Goal: Information Seeking & Learning: Find specific fact

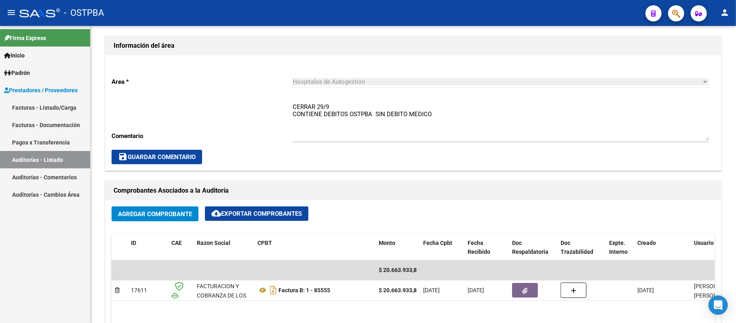
scroll to position [216, 0]
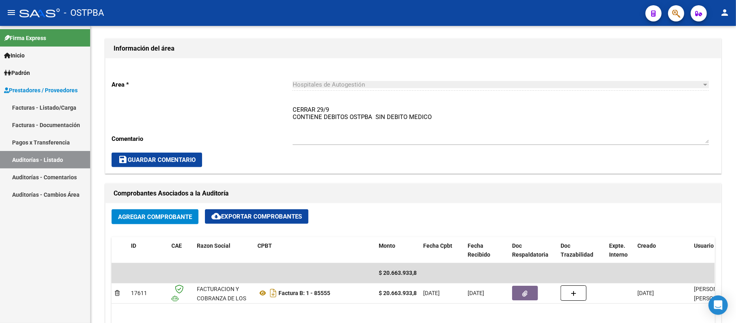
click at [35, 161] on link "Auditorías - Listado" at bounding box center [45, 159] width 90 height 17
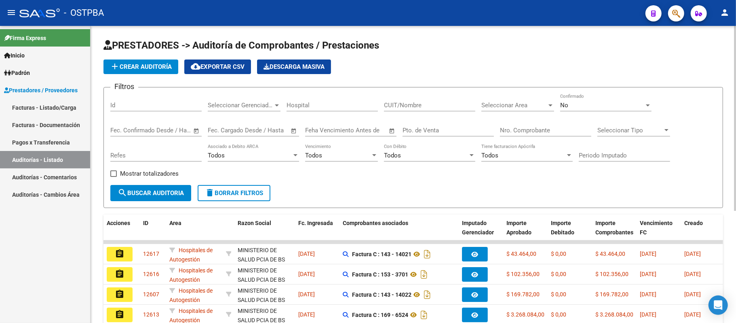
click at [264, 102] on span "Seleccionar Gerenciador" at bounding box center [241, 104] width 66 height 7
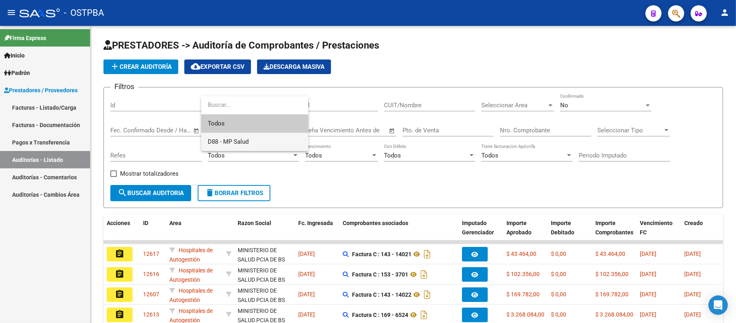
click at [271, 140] on span "D88 - MP Salud" at bounding box center [255, 142] width 94 height 18
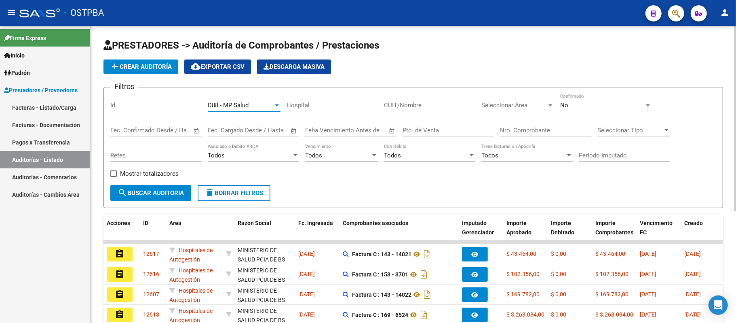
click at [287, 66] on span "Descarga Masiva" at bounding box center [294, 66] width 61 height 7
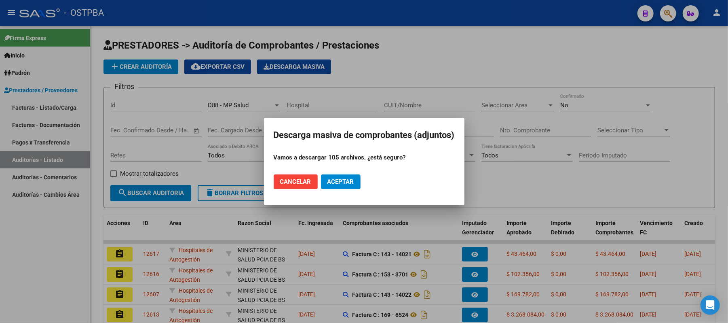
click at [332, 183] on span "Aceptar" at bounding box center [341, 181] width 27 height 7
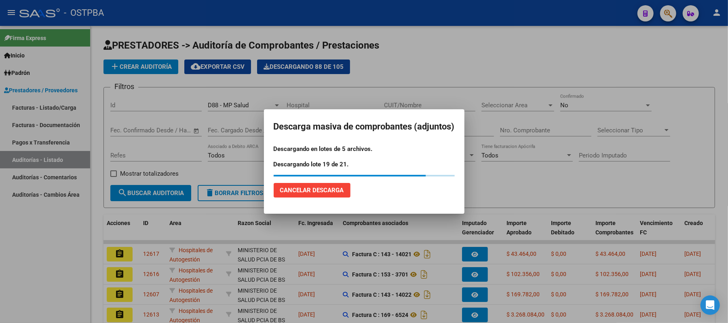
click at [340, 190] on span "Cancelar Descarga" at bounding box center [312, 189] width 64 height 7
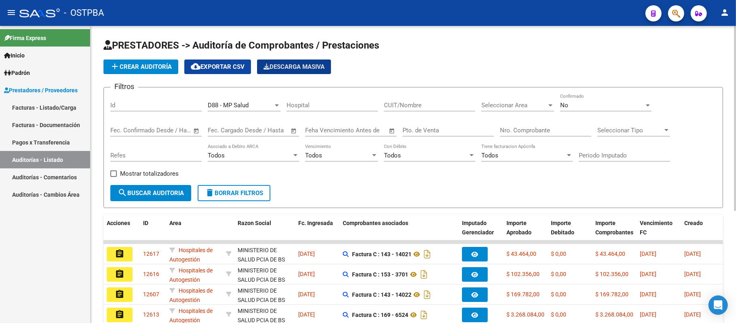
click at [298, 65] on span "Descarga Masiva" at bounding box center [294, 66] width 61 height 7
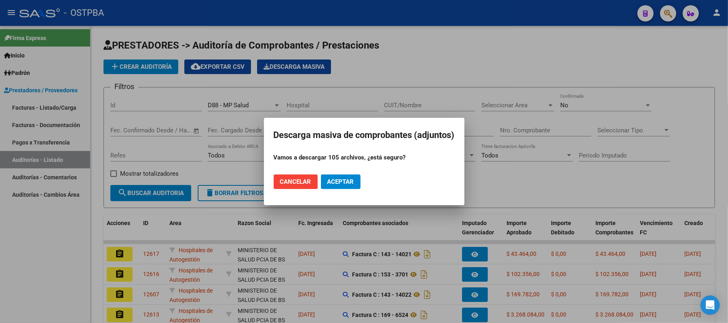
click at [328, 179] on span "Aceptar" at bounding box center [341, 181] width 27 height 7
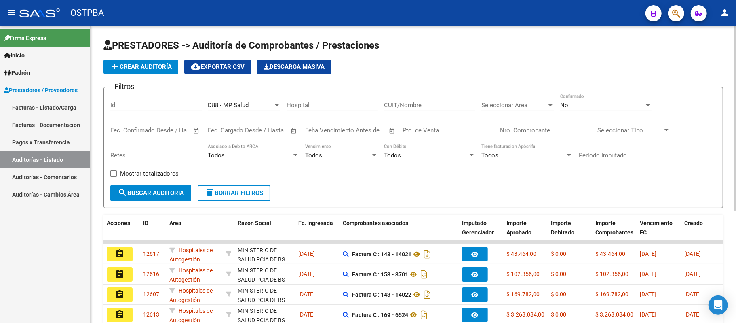
click at [318, 65] on span "Descarga Masiva" at bounding box center [294, 66] width 61 height 7
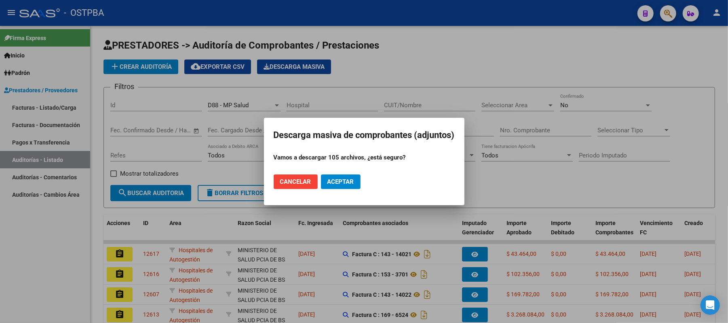
click at [331, 181] on span "Aceptar" at bounding box center [341, 181] width 27 height 7
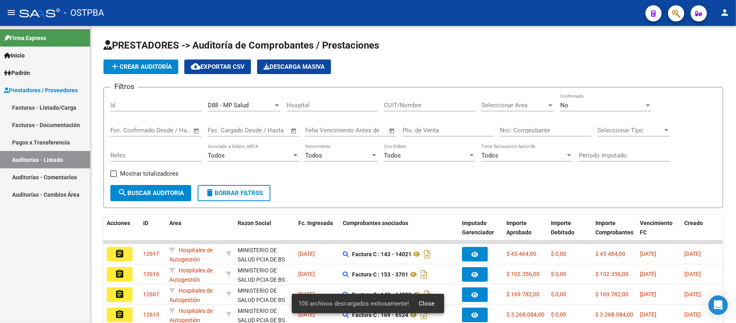
click at [361, 302] on span "105 archivos descargados exitosamente!" at bounding box center [353, 303] width 111 height 8
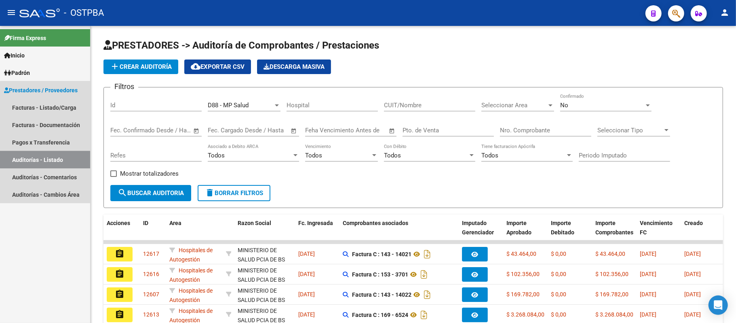
click at [54, 158] on link "Auditorías - Listado" at bounding box center [45, 159] width 90 height 17
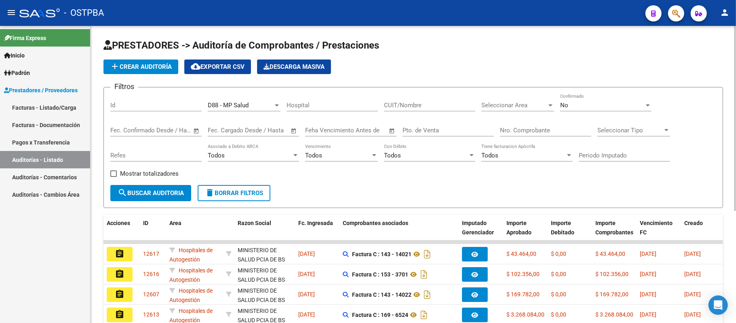
click at [301, 66] on span "Descarga Masiva" at bounding box center [294, 66] width 61 height 7
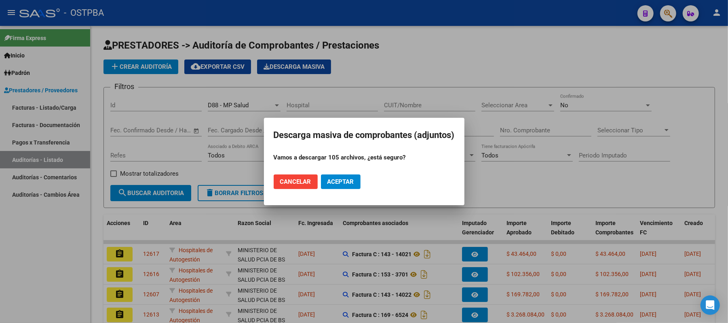
click at [298, 187] on button "Cancelar" at bounding box center [296, 181] width 44 height 15
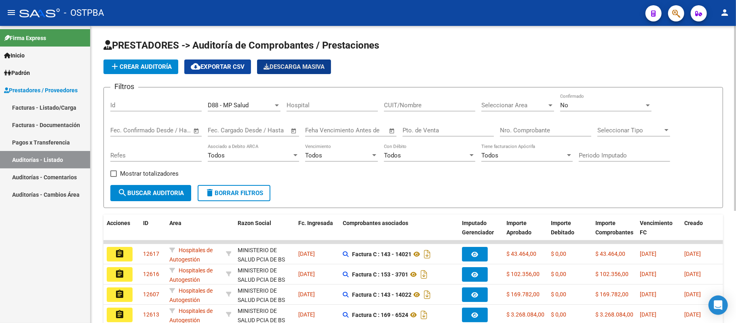
click at [227, 70] on button "cloud_download Exportar CSV" at bounding box center [217, 66] width 67 height 15
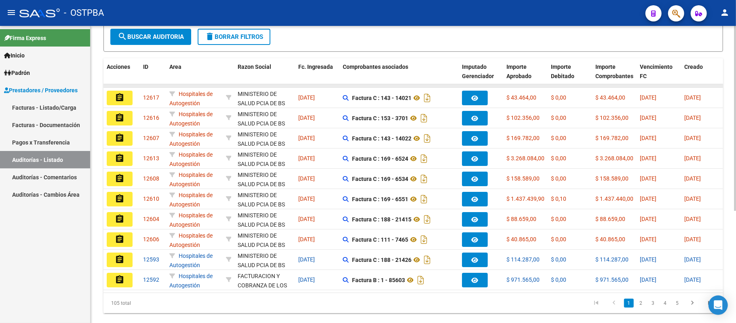
scroll to position [180, 0]
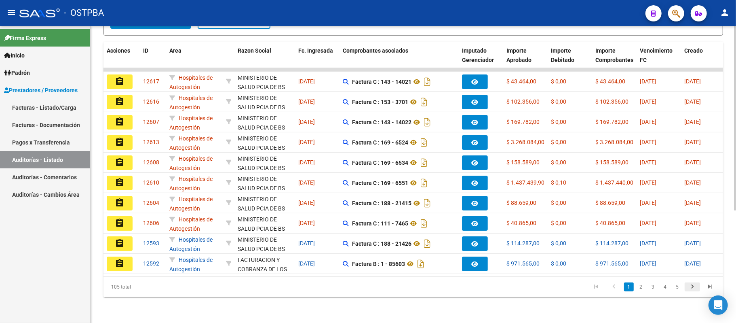
click at [689, 290] on icon "go to next page" at bounding box center [692, 288] width 11 height 10
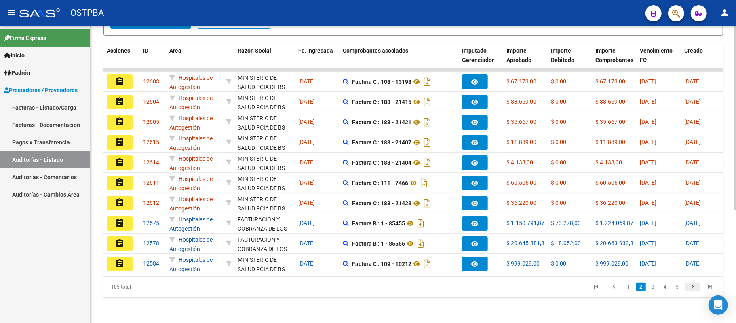
click at [691, 290] on icon "go to next page" at bounding box center [692, 288] width 11 height 10
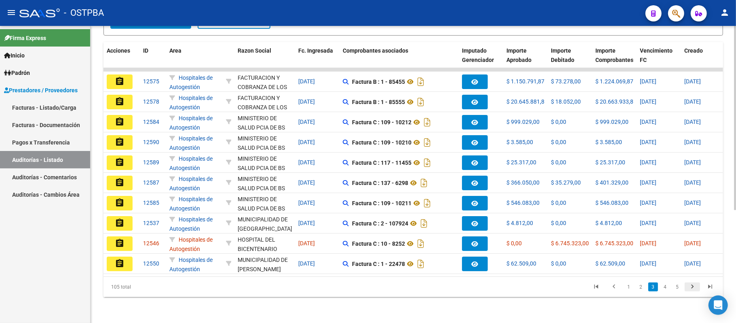
click at [691, 290] on icon "go to next page" at bounding box center [692, 288] width 11 height 10
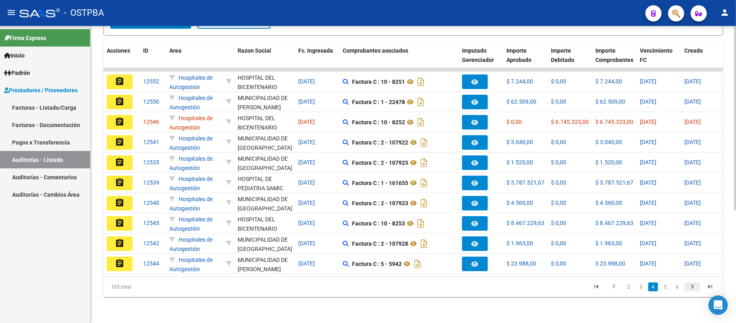
click at [691, 290] on icon "go to next page" at bounding box center [692, 288] width 11 height 10
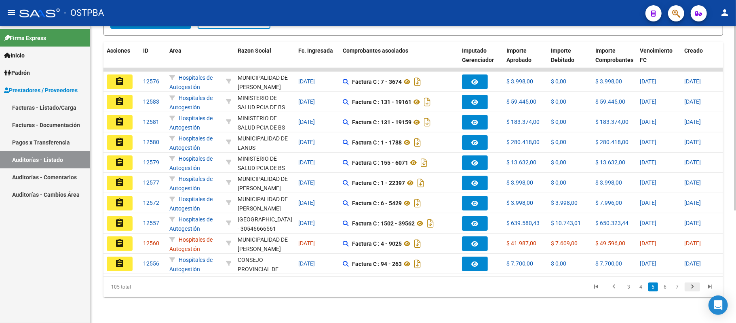
click at [691, 290] on icon "go to next page" at bounding box center [692, 288] width 11 height 10
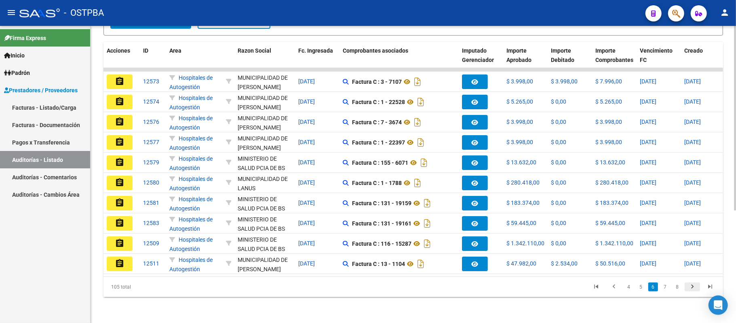
click at [691, 290] on icon "go to next page" at bounding box center [692, 288] width 11 height 10
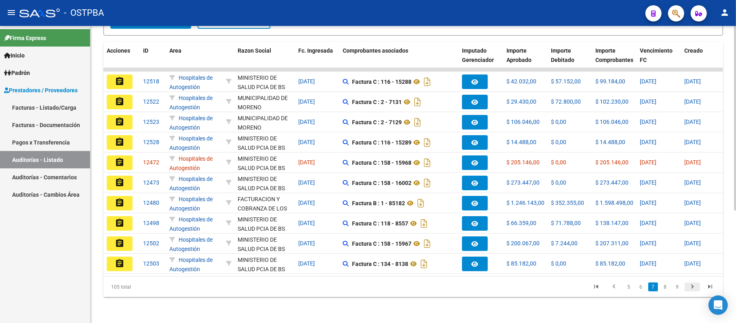
click at [691, 290] on icon "go to next page" at bounding box center [692, 288] width 11 height 10
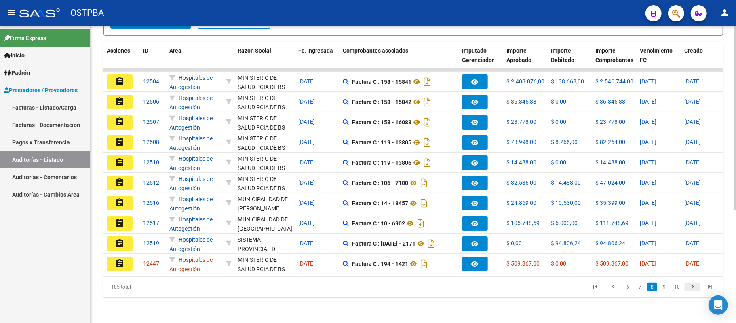
click at [691, 290] on icon "go to next page" at bounding box center [692, 288] width 11 height 10
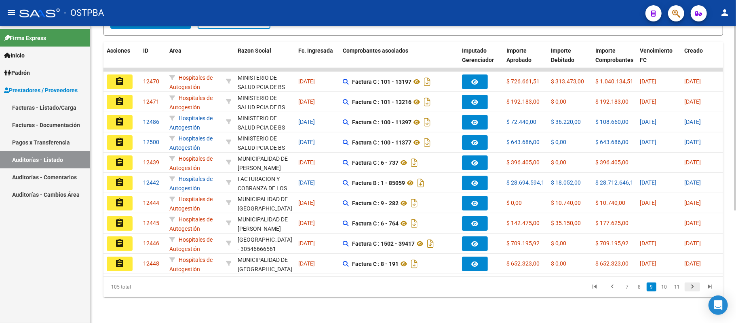
click at [691, 290] on icon "go to next page" at bounding box center [692, 288] width 11 height 10
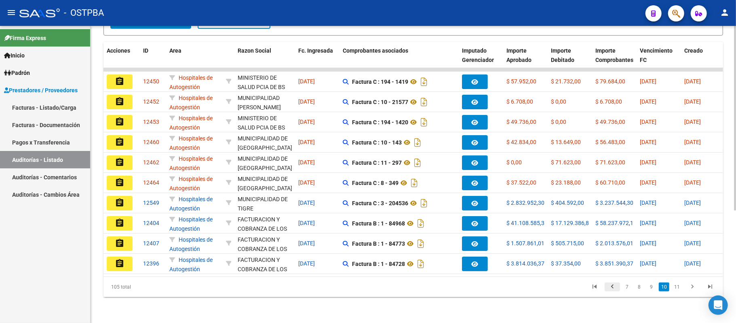
click at [615, 286] on icon "go to previous page" at bounding box center [612, 288] width 11 height 10
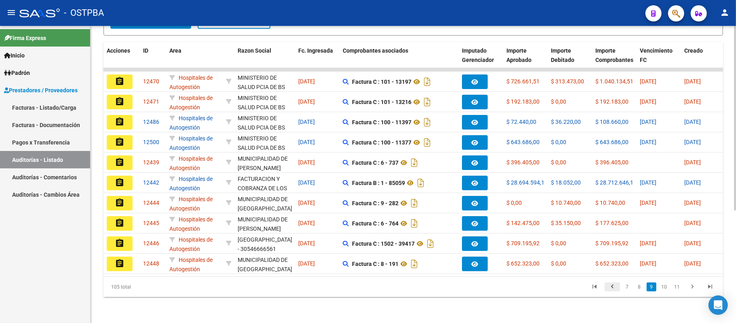
click at [615, 286] on icon "go to previous page" at bounding box center [612, 288] width 11 height 10
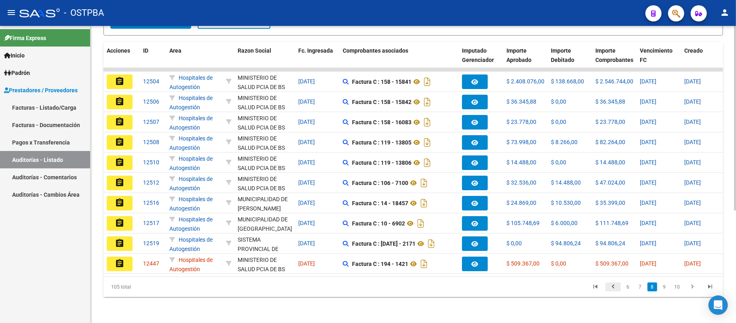
click at [612, 283] on icon "go to previous page" at bounding box center [613, 288] width 11 height 10
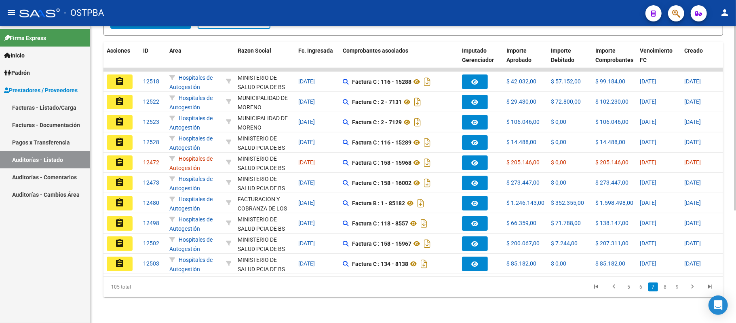
click at [612, 283] on icon "go to previous page" at bounding box center [614, 288] width 11 height 10
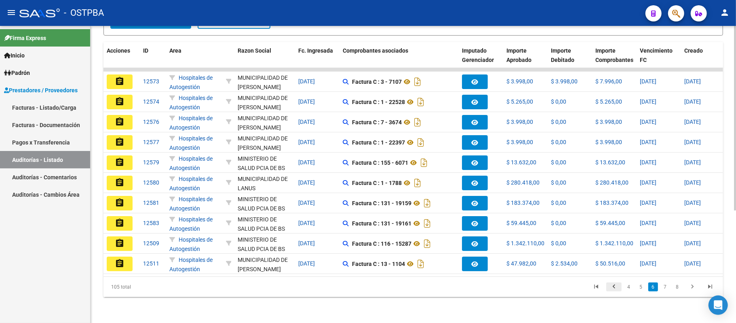
click at [618, 285] on icon "go to previous page" at bounding box center [614, 288] width 11 height 10
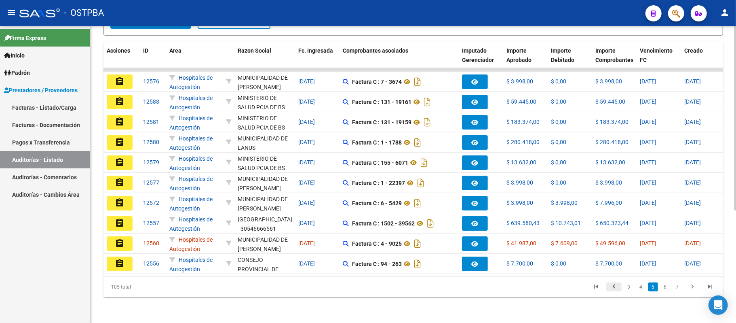
click at [618, 285] on icon "go to previous page" at bounding box center [614, 288] width 11 height 10
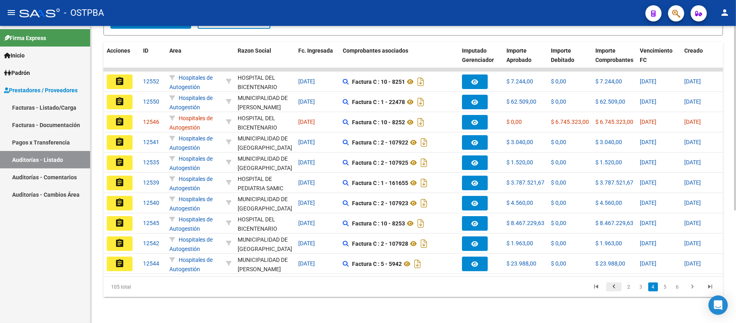
click at [618, 285] on icon "go to previous page" at bounding box center [614, 288] width 11 height 10
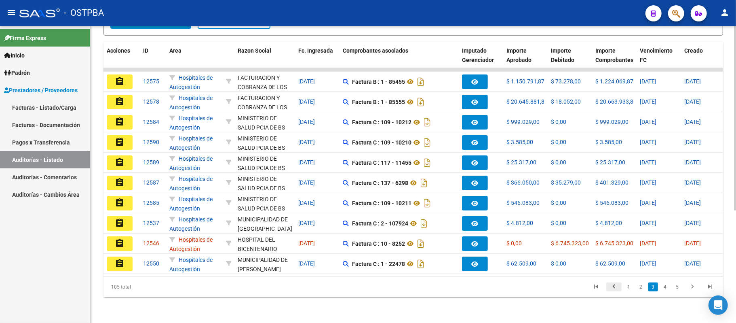
click at [618, 285] on icon "go to previous page" at bounding box center [614, 288] width 11 height 10
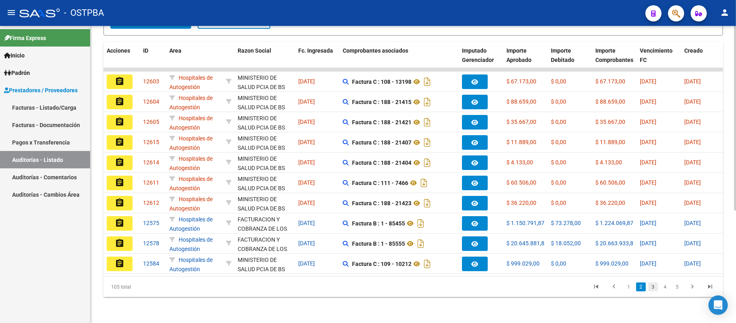
click at [656, 291] on link "3" at bounding box center [654, 286] width 10 height 9
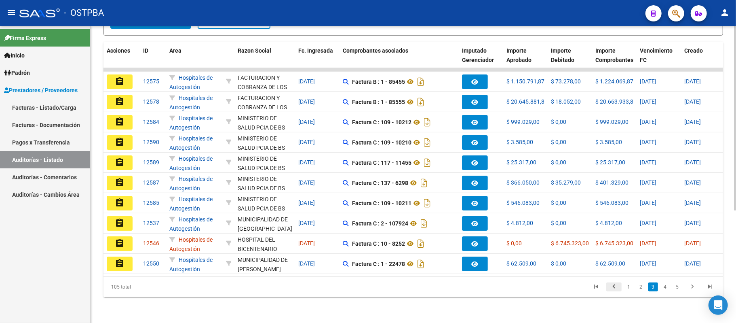
click at [618, 286] on icon "go to previous page" at bounding box center [614, 288] width 11 height 10
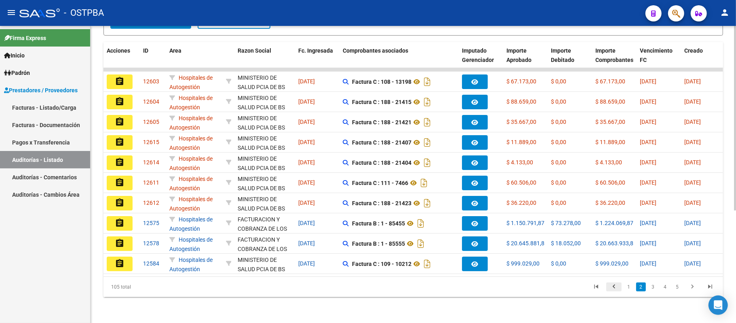
click at [618, 286] on icon "go to previous page" at bounding box center [614, 288] width 11 height 10
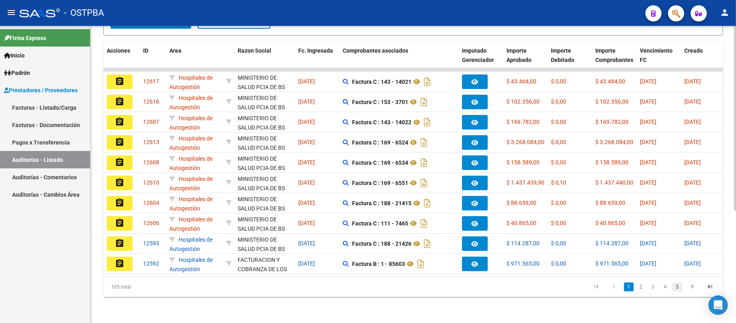
click at [680, 283] on link "5" at bounding box center [678, 286] width 10 height 9
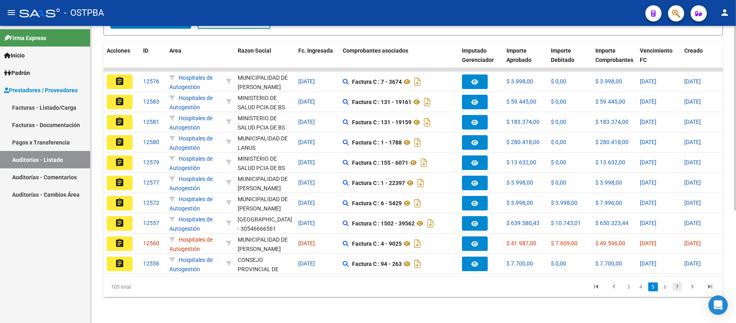
click at [679, 288] on link "7" at bounding box center [678, 286] width 10 height 9
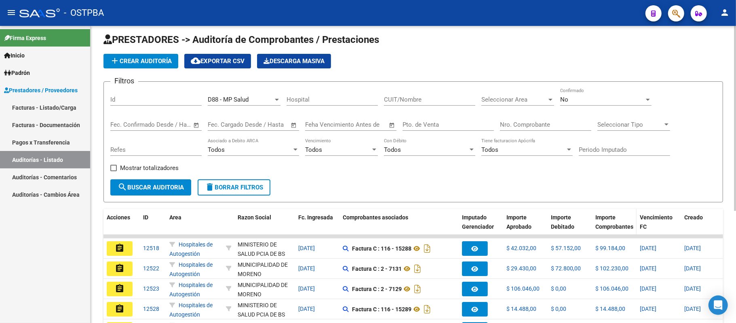
scroll to position [0, 0]
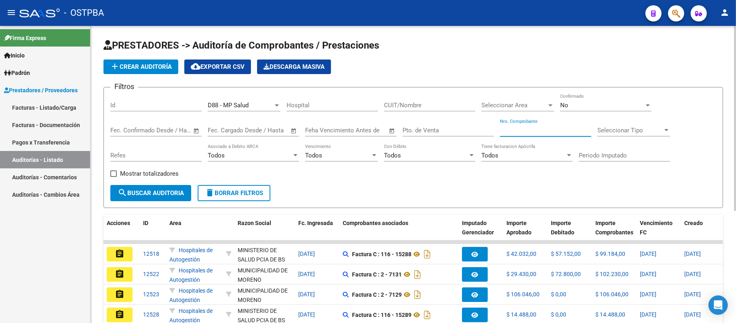
click at [530, 128] on input "Nro. Comprobante" at bounding box center [545, 130] width 91 height 7
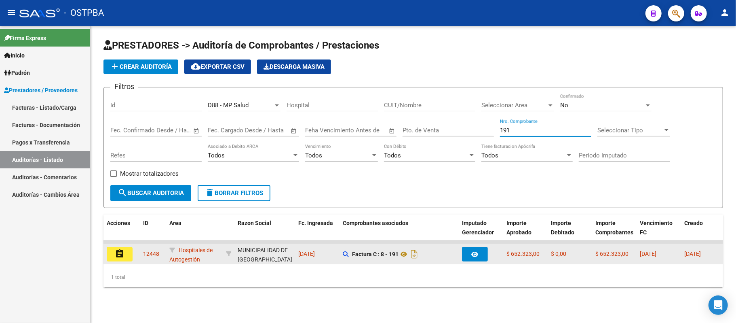
type input "191"
click at [128, 257] on button "assignment" at bounding box center [120, 254] width 26 height 15
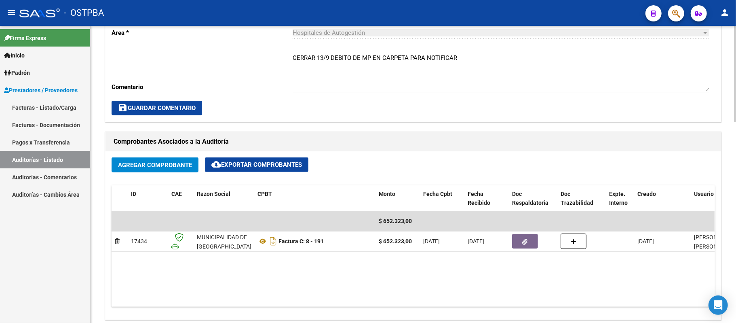
scroll to position [269, 0]
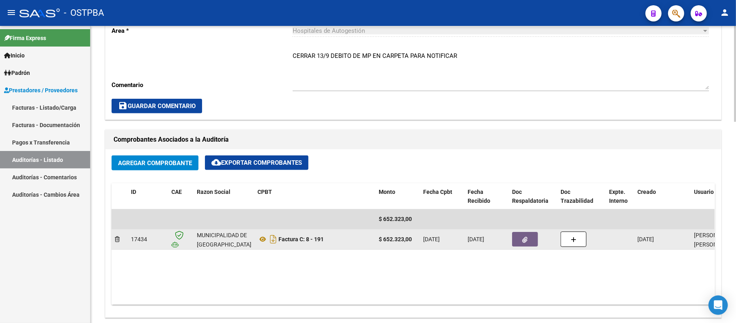
click at [523, 239] on icon "button" at bounding box center [525, 240] width 5 height 6
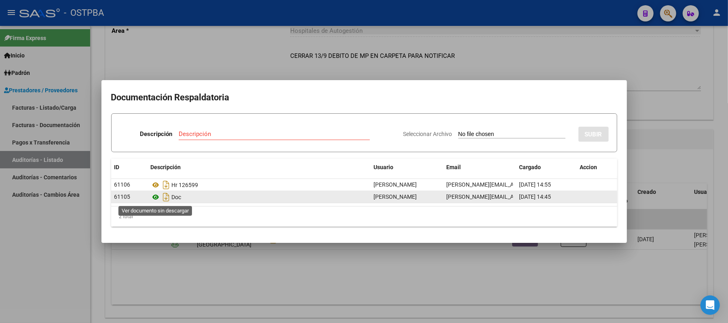
click at [154, 196] on icon at bounding box center [156, 197] width 11 height 10
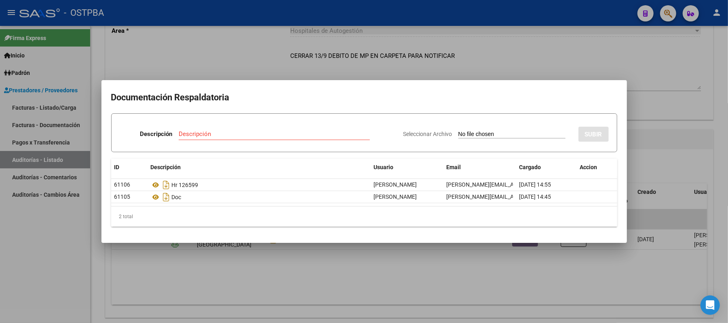
click at [518, 63] on div at bounding box center [364, 161] width 728 height 323
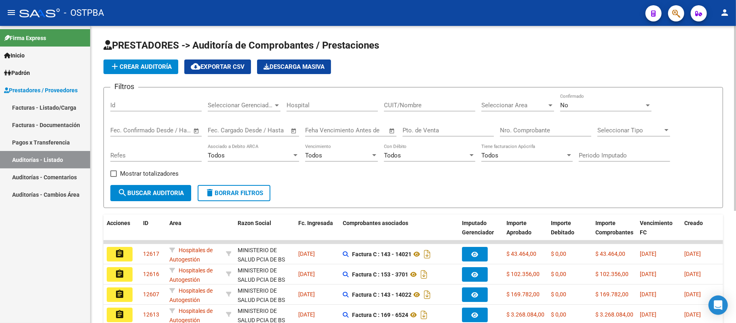
click at [531, 126] on div "Nro. Comprobante" at bounding box center [545, 127] width 91 height 17
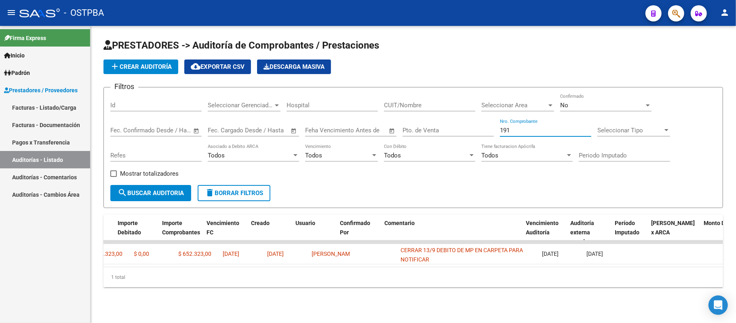
scroll to position [0, 466]
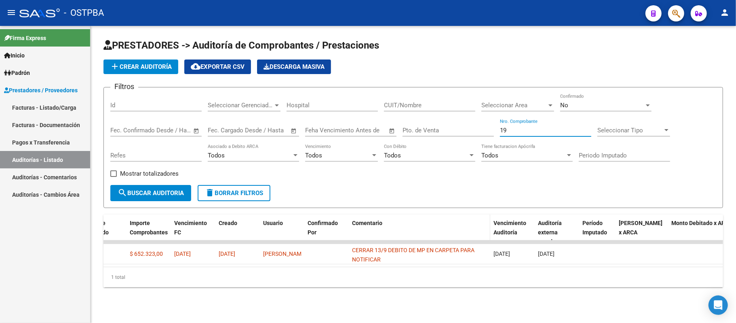
type input "1"
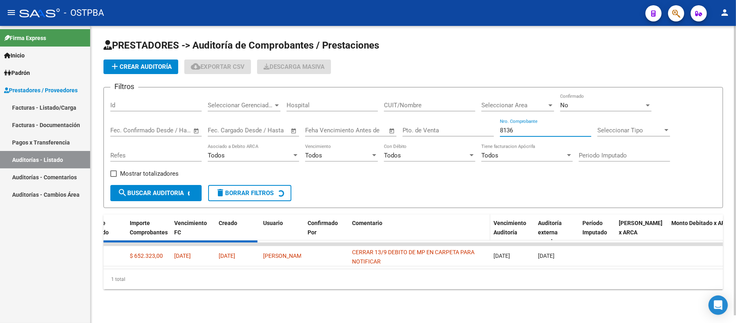
scroll to position [0, 0]
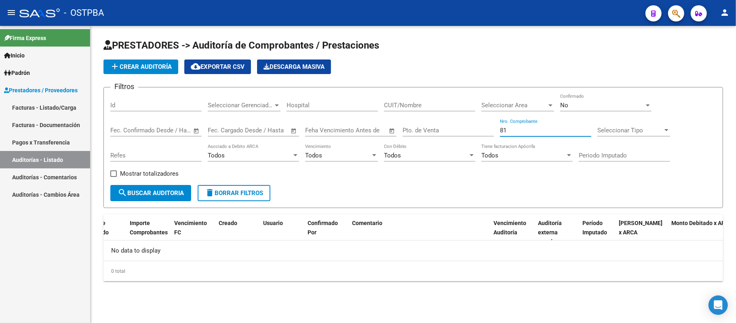
type input "8"
type input "1"
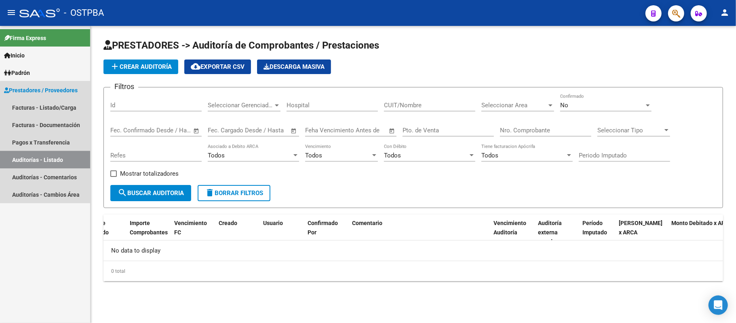
click at [73, 164] on link "Auditorías - Listado" at bounding box center [45, 159] width 90 height 17
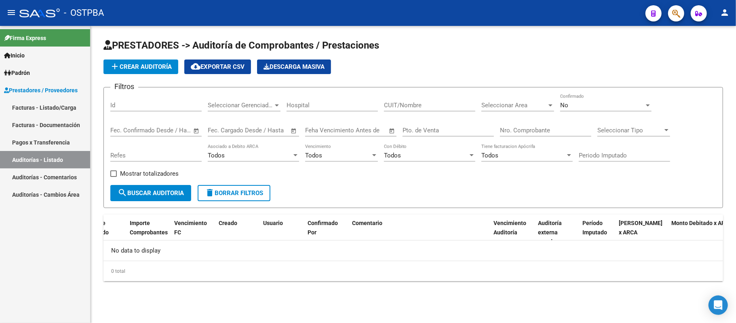
click at [41, 153] on link "Auditorías - Listado" at bounding box center [45, 159] width 90 height 17
click at [49, 140] on link "Pagos x Transferencia" at bounding box center [45, 141] width 90 height 17
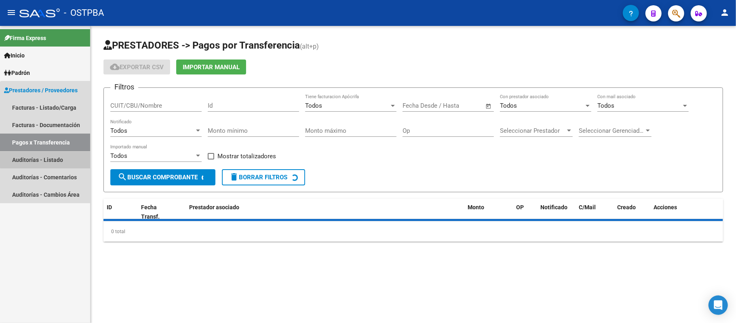
click at [49, 154] on link "Auditorías - Listado" at bounding box center [45, 159] width 90 height 17
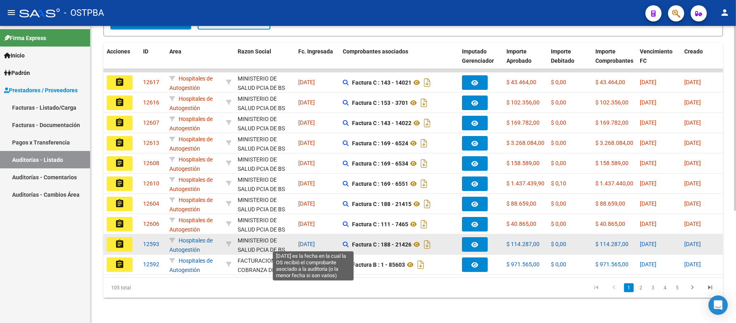
scroll to position [180, 0]
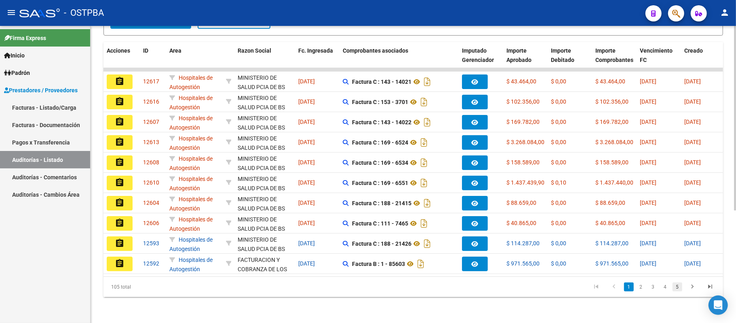
click at [674, 287] on link "5" at bounding box center [678, 286] width 10 height 9
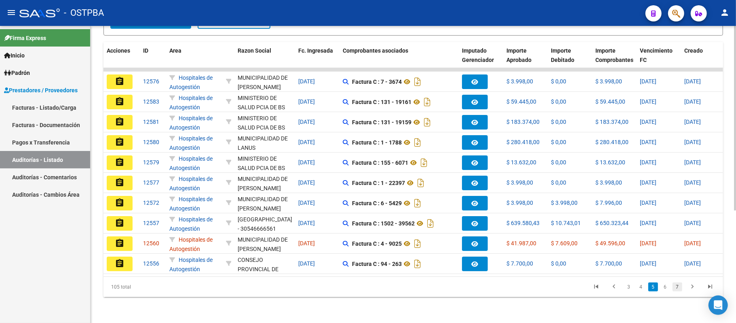
click at [679, 290] on link "7" at bounding box center [678, 286] width 10 height 9
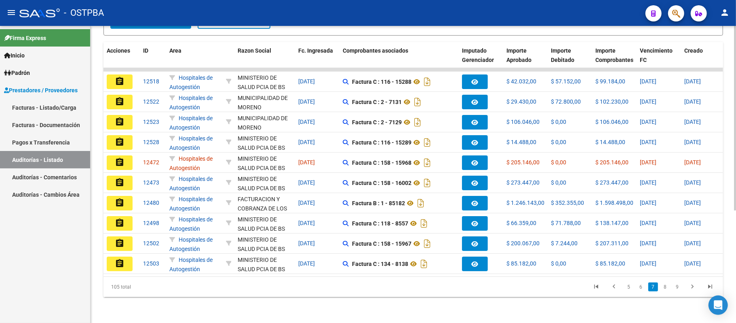
click at [639, 292] on li "6" at bounding box center [641, 287] width 12 height 14
click at [641, 281] on li "6" at bounding box center [641, 287] width 12 height 14
click at [611, 287] on icon "go to previous page" at bounding box center [614, 288] width 11 height 10
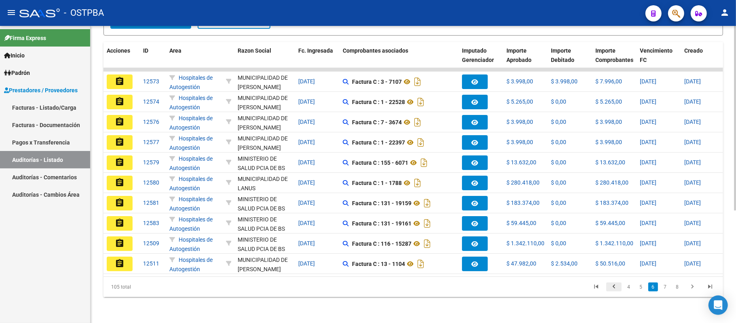
click at [611, 287] on icon "go to previous page" at bounding box center [614, 288] width 11 height 10
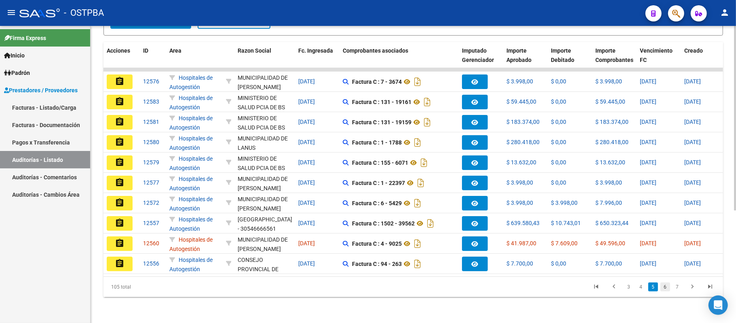
click at [670, 283] on link "6" at bounding box center [666, 286] width 10 height 9
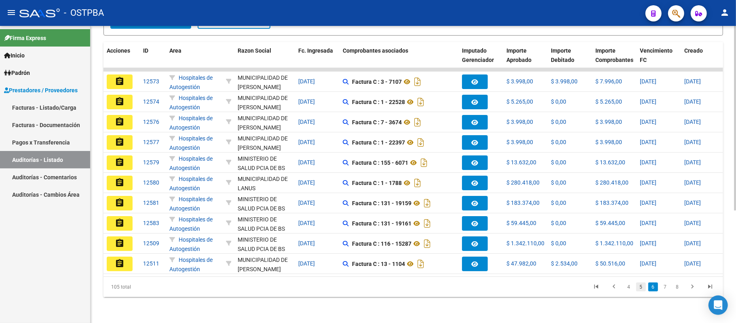
click at [638, 287] on link "5" at bounding box center [641, 286] width 10 height 9
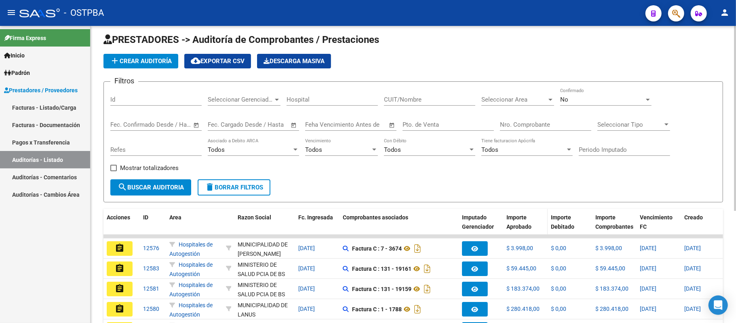
scroll to position [0, 0]
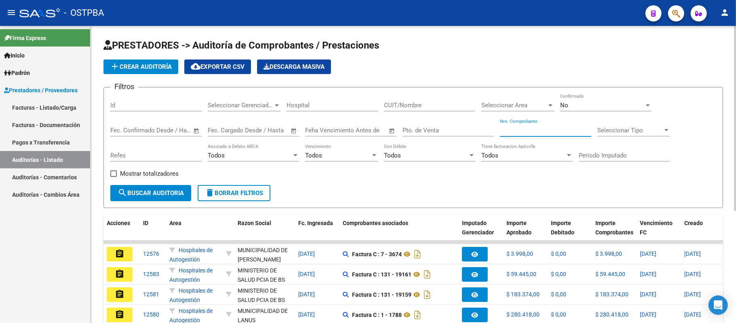
click at [507, 130] on input "Nro. Comprobante" at bounding box center [545, 130] width 91 height 7
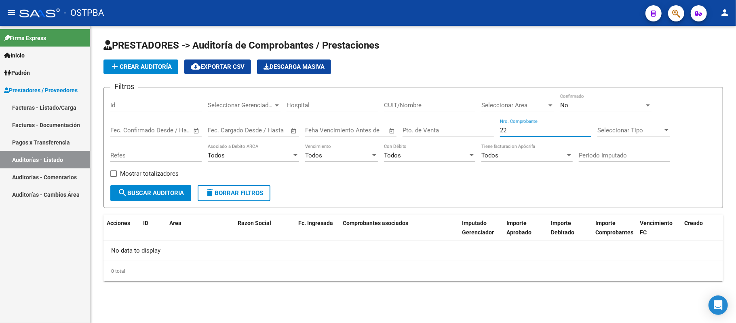
type input "2"
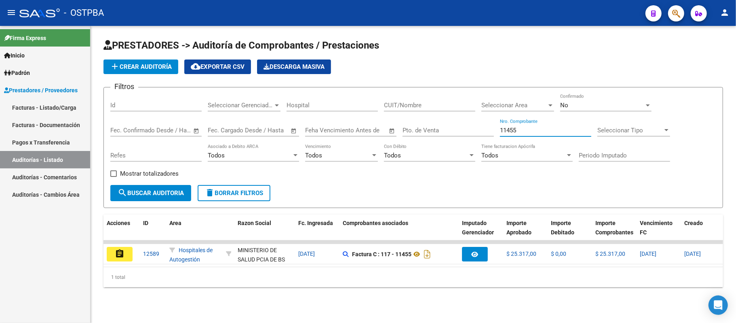
type input "11455"
drag, startPoint x: 511, startPoint y: 135, endPoint x: 487, endPoint y: 143, distance: 25.4
click at [479, 147] on div "Filtros Id Seleccionar Gerenciador Seleccionar Gerenciador Hospital CUIT/Nombre…" at bounding box center [413, 139] width 606 height 91
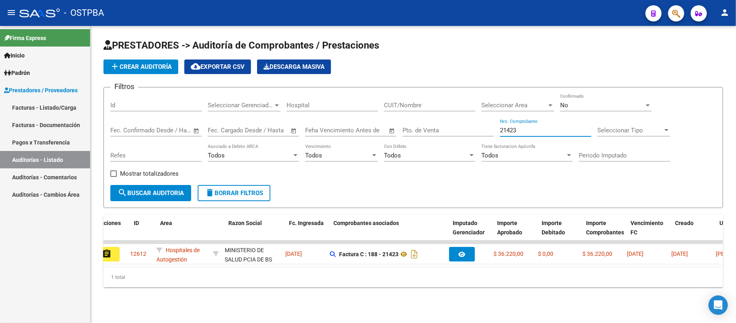
scroll to position [0, 9]
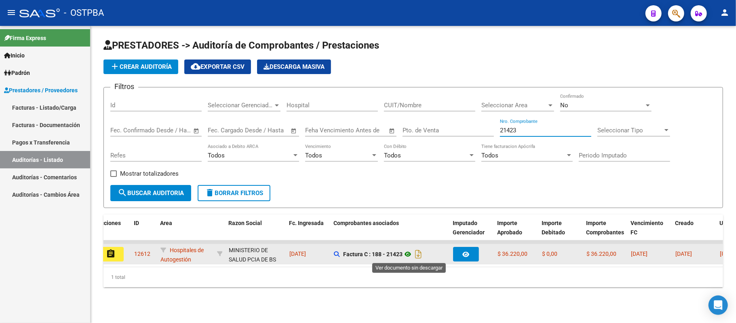
type input "21423"
click at [405, 253] on icon at bounding box center [408, 254] width 11 height 10
click at [112, 251] on mat-icon "assignment" at bounding box center [111, 254] width 10 height 10
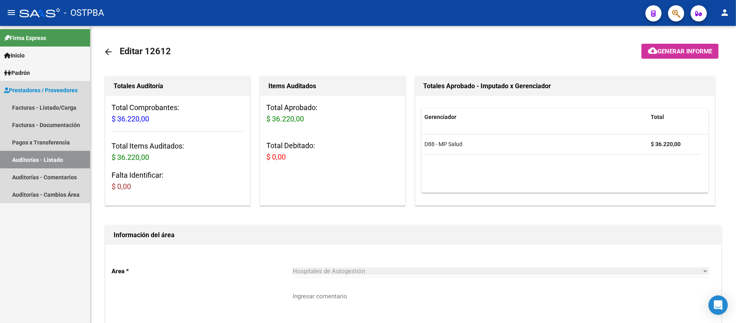
click at [39, 156] on link "Auditorías - Listado" at bounding box center [45, 159] width 90 height 17
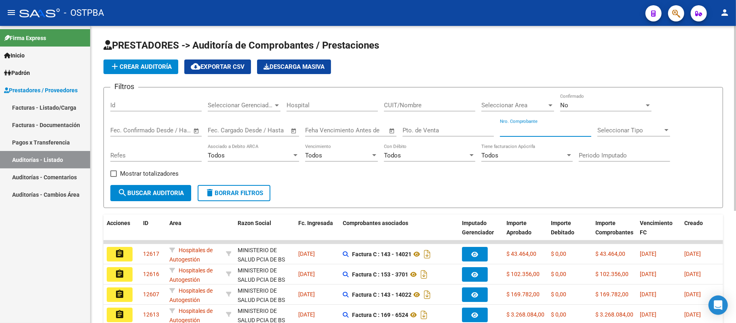
click at [537, 129] on input "Nro. Comprobante" at bounding box center [545, 130] width 91 height 7
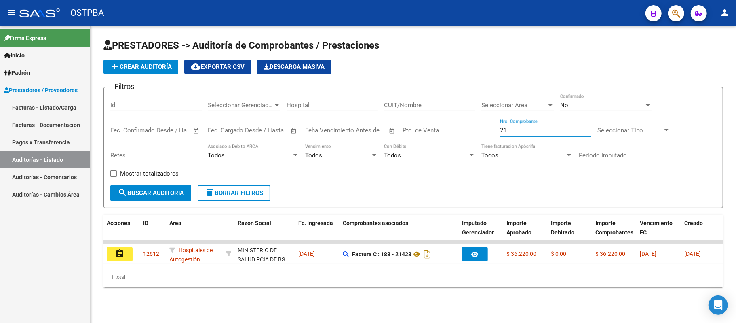
type input "2"
